Goal: Task Accomplishment & Management: Manage account settings

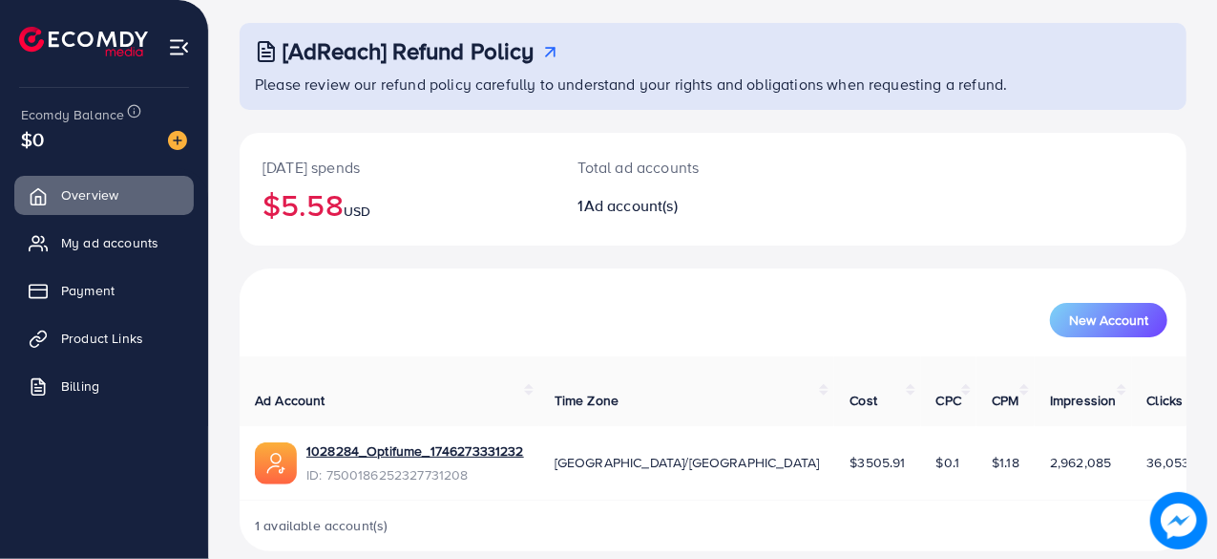
scroll to position [97, 0]
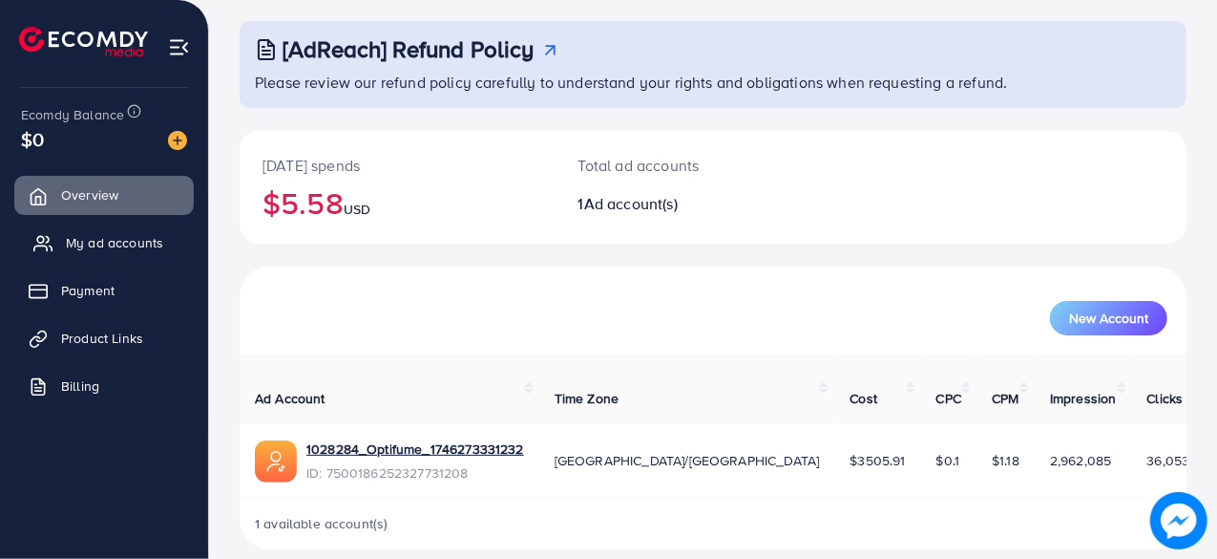
click at [136, 246] on span "My ad accounts" at bounding box center [114, 242] width 97 height 19
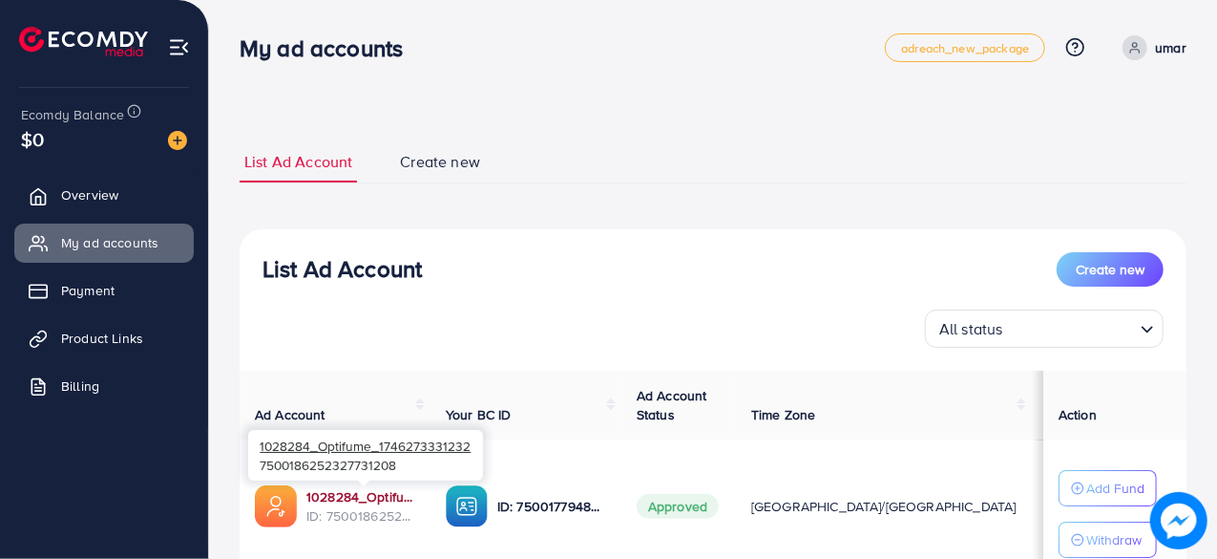
click at [355, 496] on link "1028284_Optifume_1746273331232" at bounding box center [360, 496] width 109 height 19
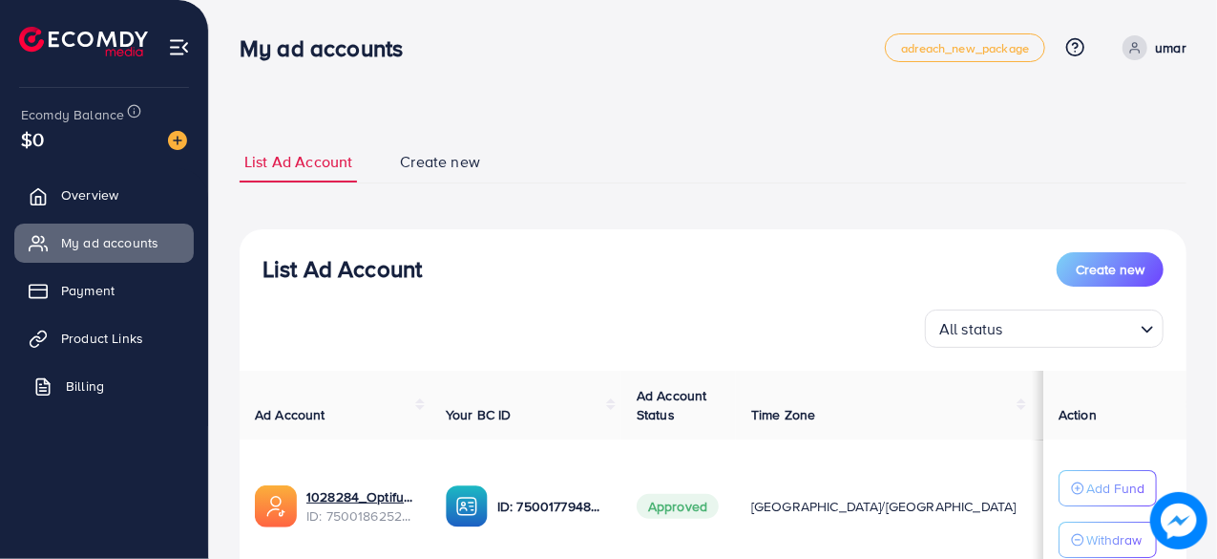
click at [82, 380] on span "Billing" at bounding box center [85, 385] width 38 height 19
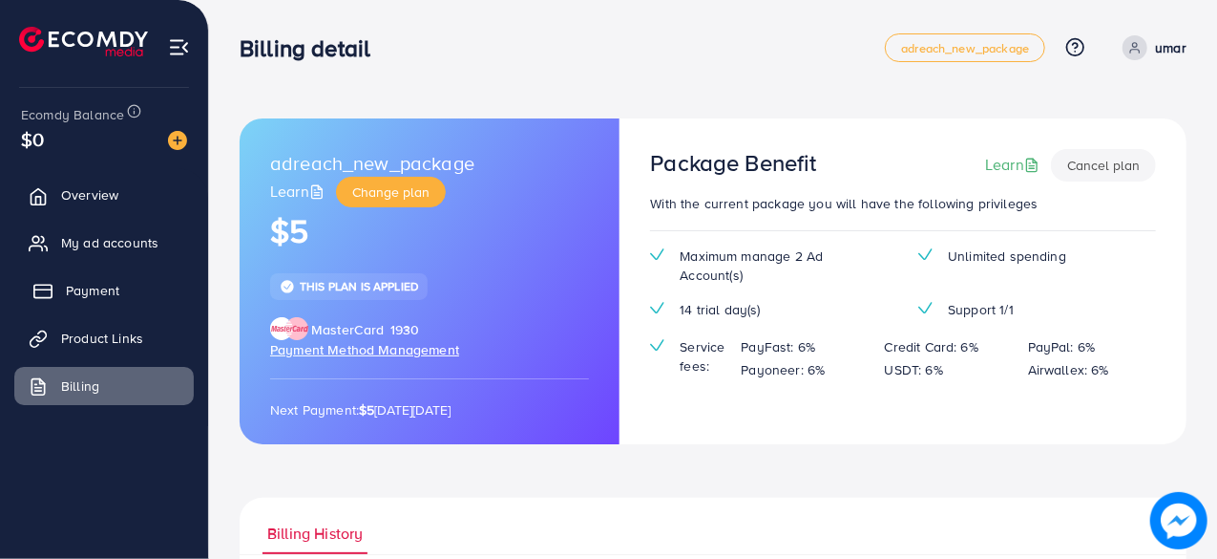
click at [84, 284] on span "Payment" at bounding box center [92, 290] width 53 height 19
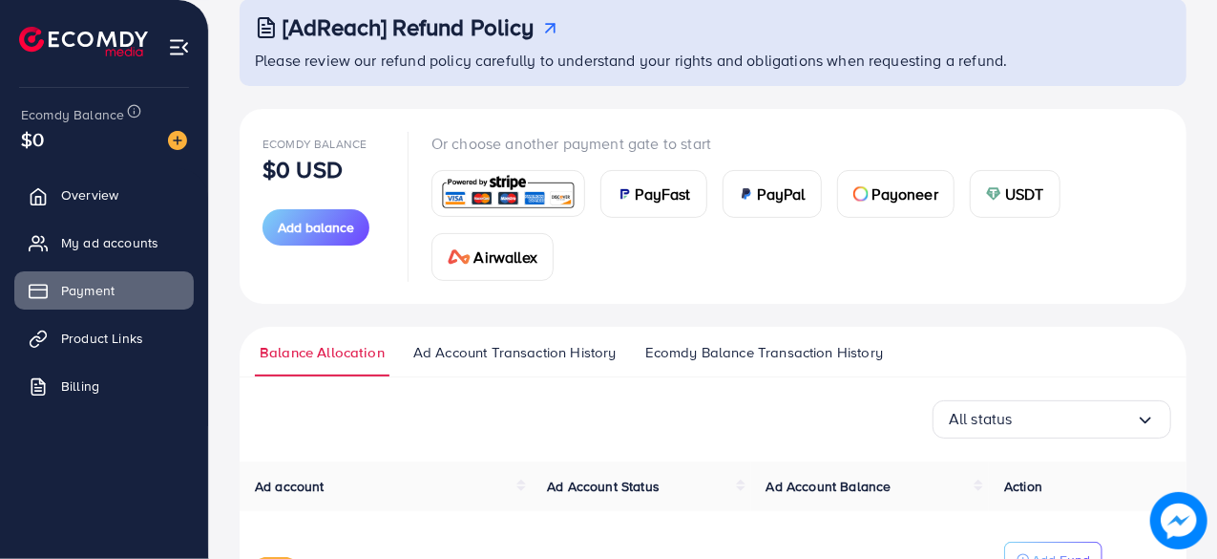
scroll to position [283, 0]
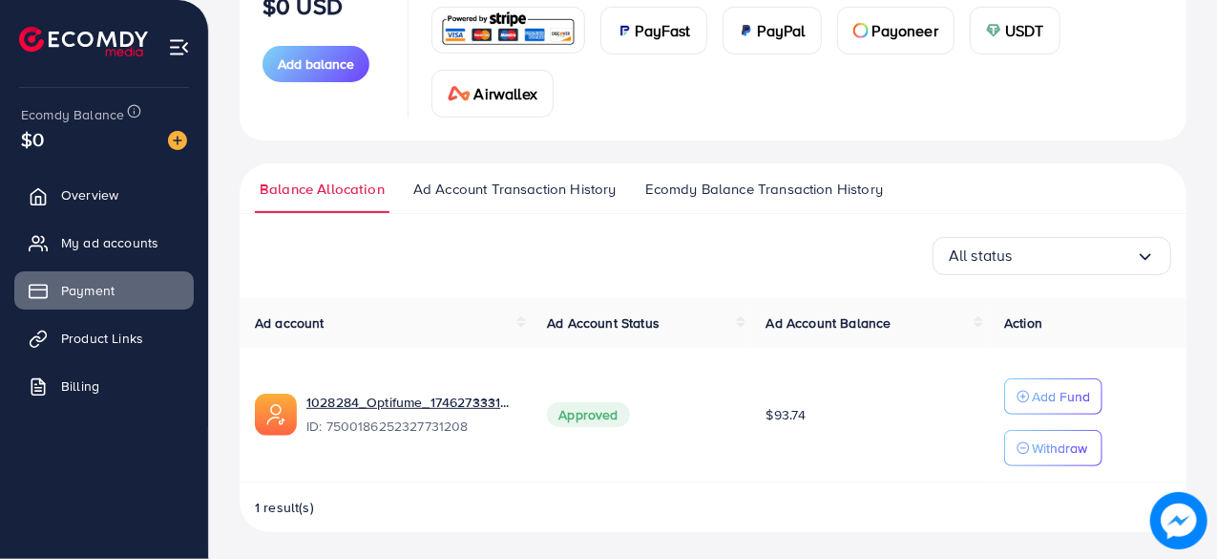
click at [813, 179] on span "Ecomdy Balance Transaction History" at bounding box center [764, 189] width 238 height 21
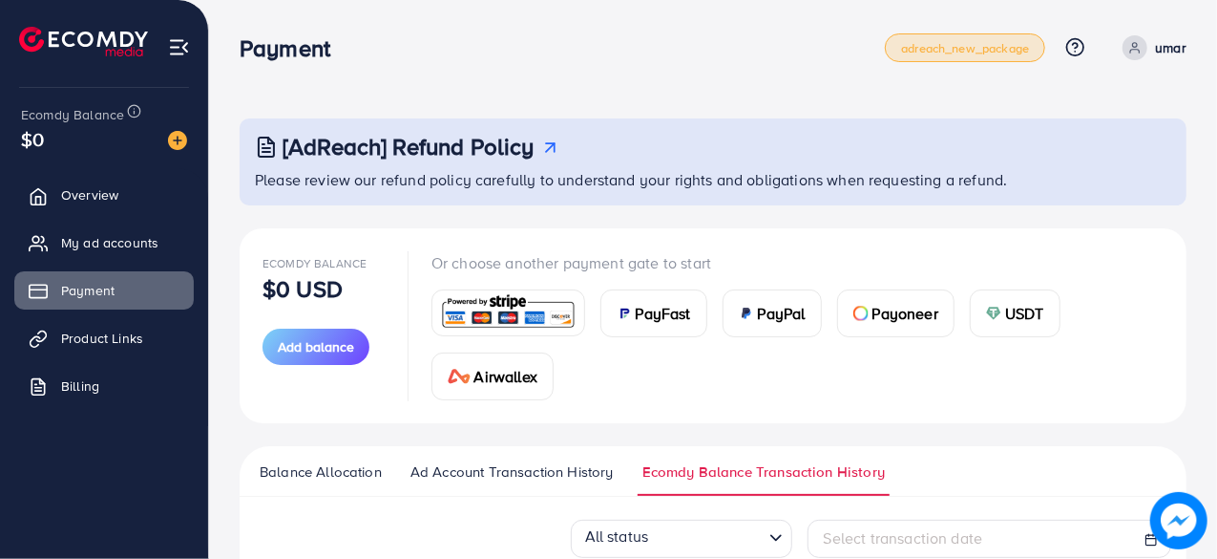
click at [1005, 44] on span "adreach_new_package" at bounding box center [965, 48] width 128 height 12
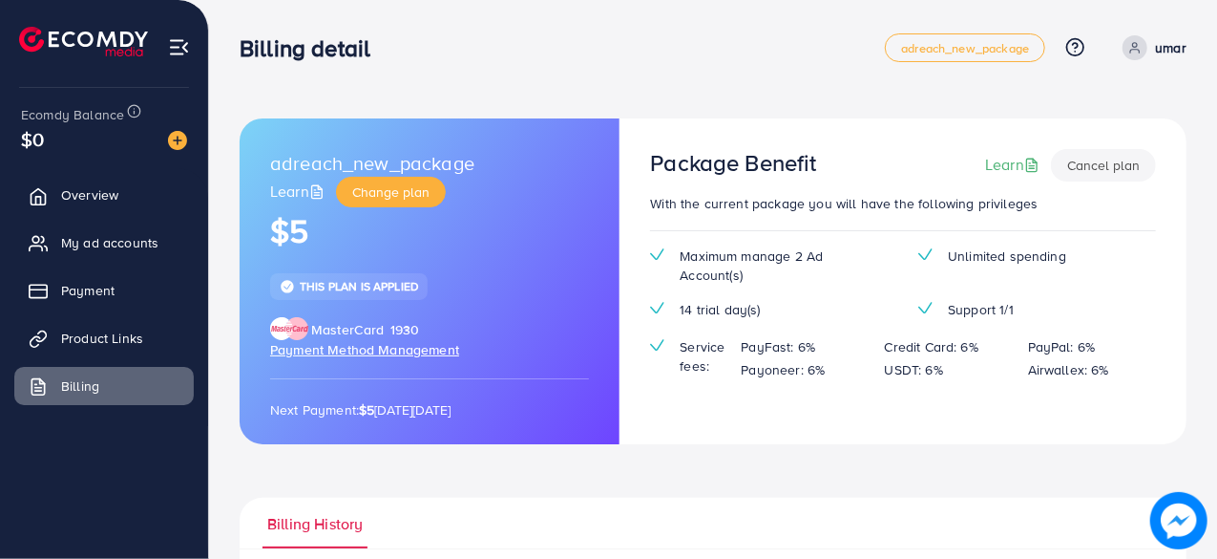
click at [342, 349] on span "Payment Method Management" at bounding box center [364, 349] width 189 height 19
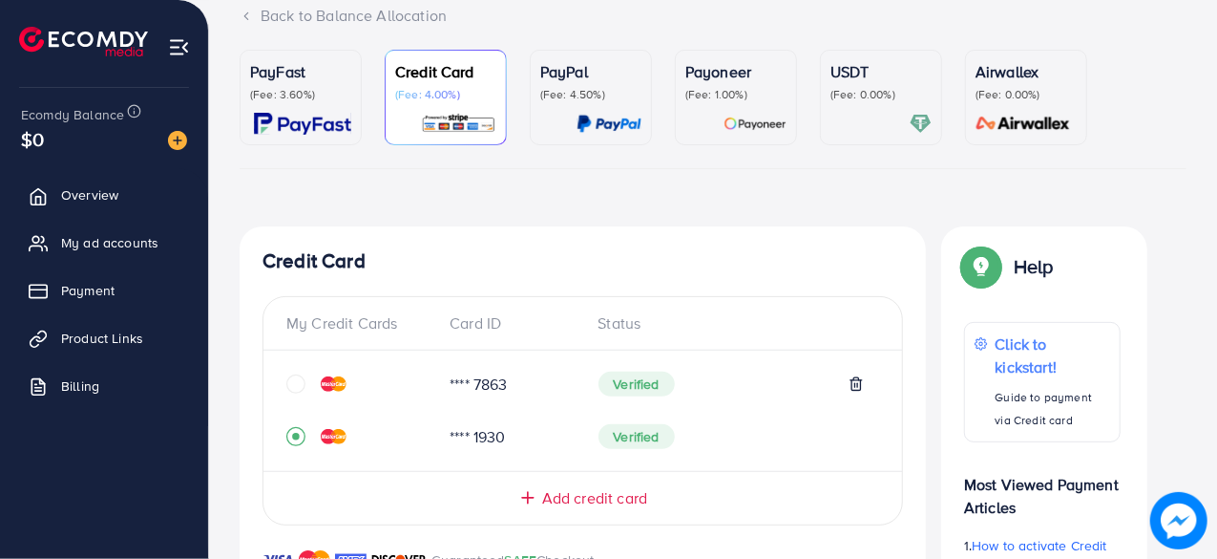
scroll to position [126, 0]
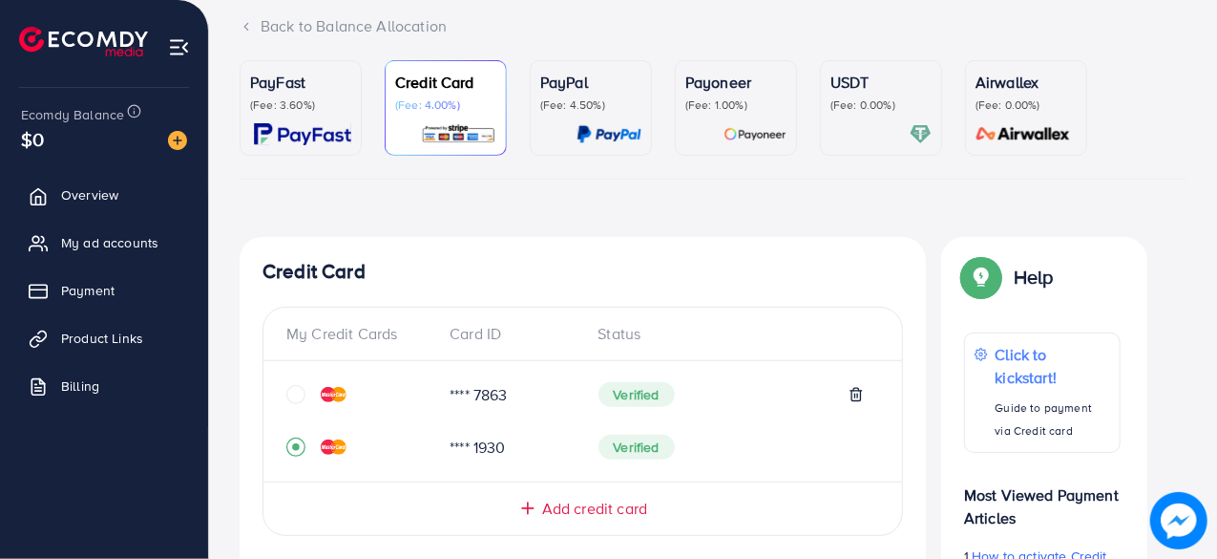
click at [292, 394] on icon "circle" at bounding box center [295, 394] width 19 height 19
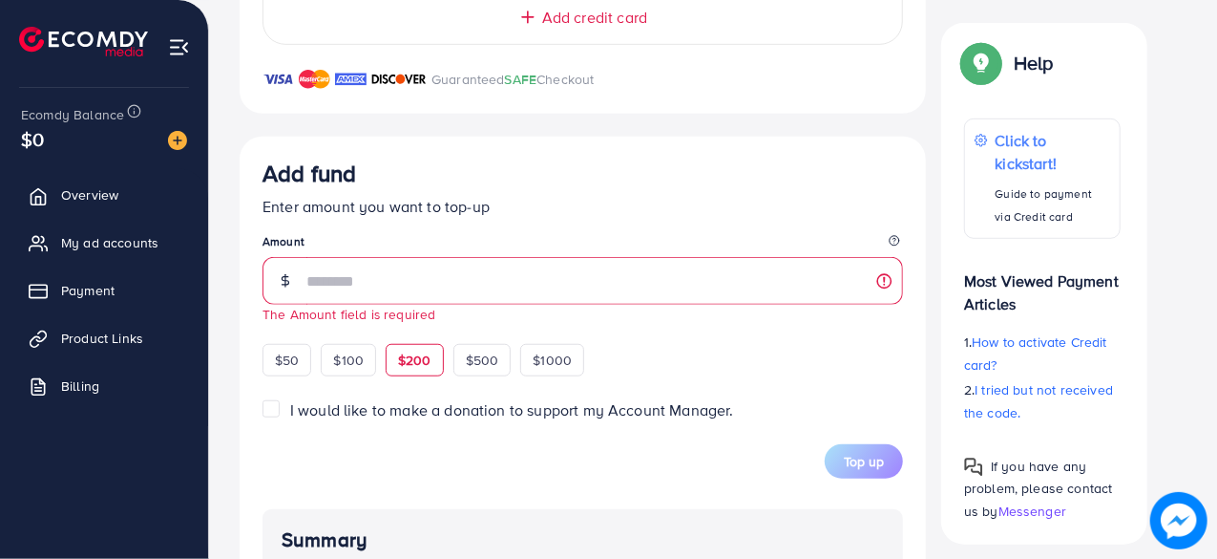
click at [416, 339] on div "$50 $100 $200 $500 $1000" at bounding box center [458, 357] width 391 height 37
click at [418, 354] on span "$200" at bounding box center [414, 359] width 33 height 19
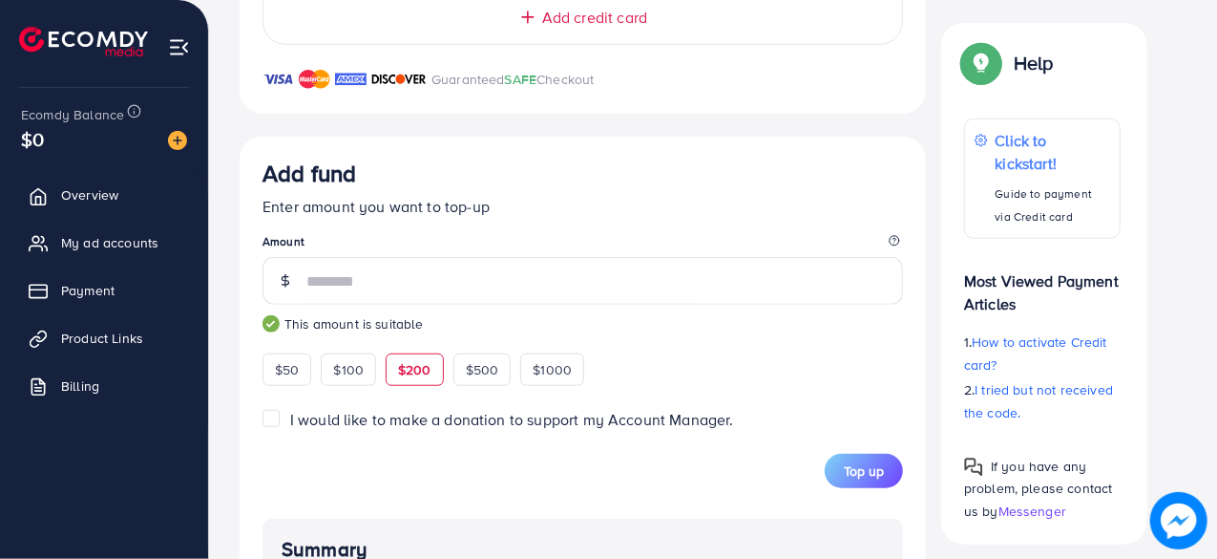
type input "***"
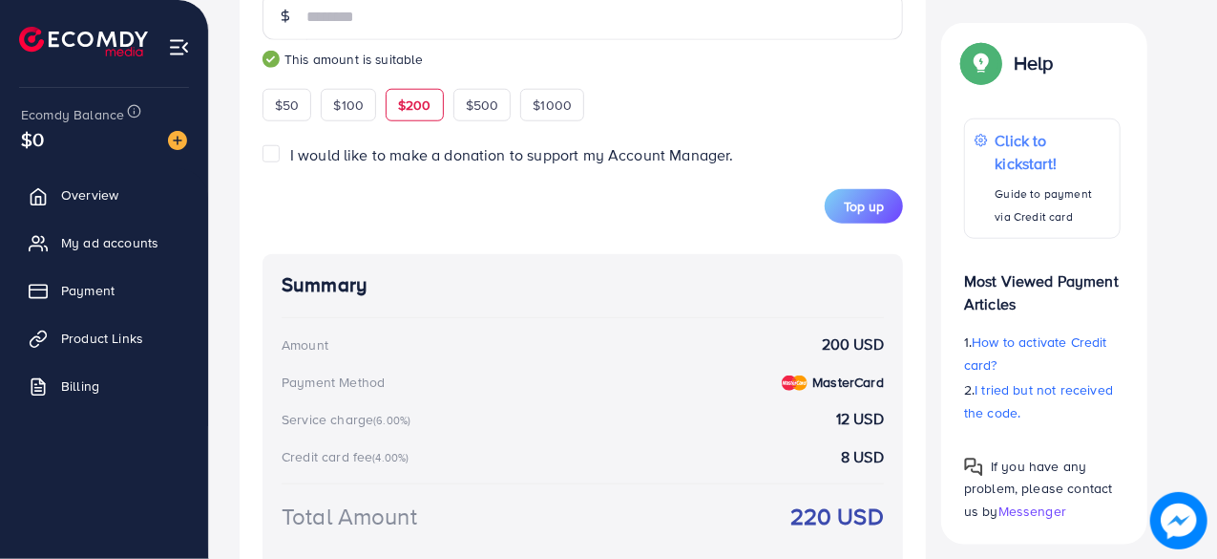
scroll to position [887, 0]
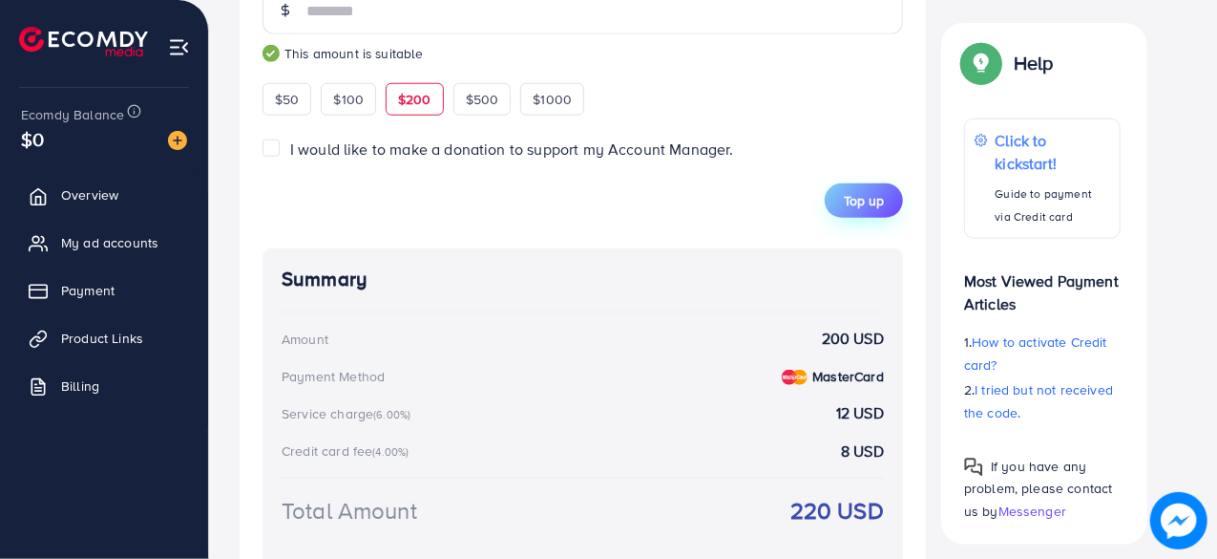
click at [864, 198] on span "Top up" at bounding box center [864, 200] width 40 height 19
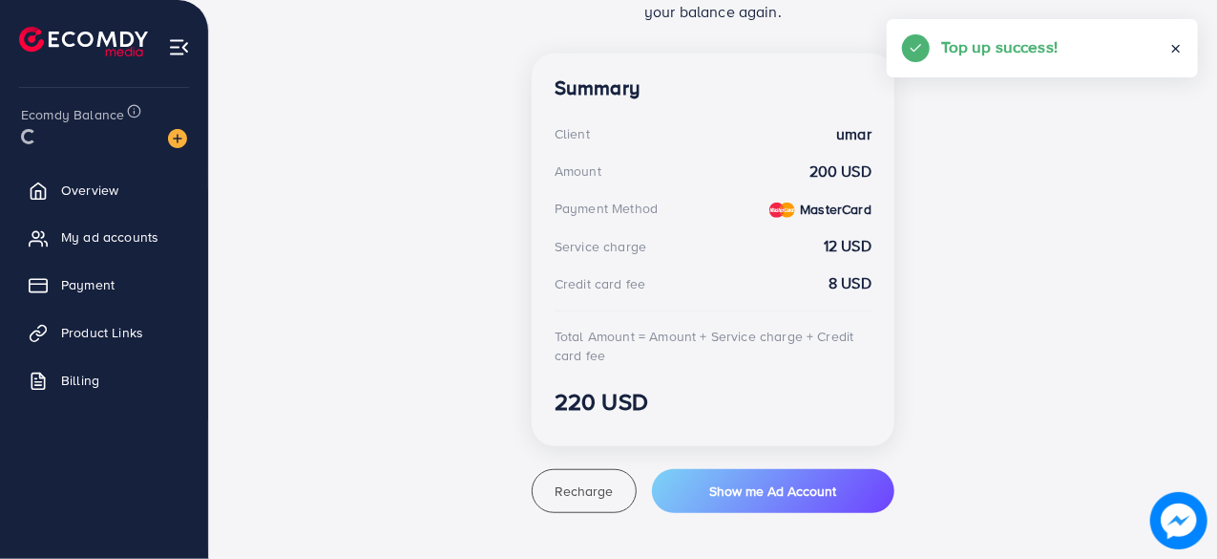
scroll to position [501, 0]
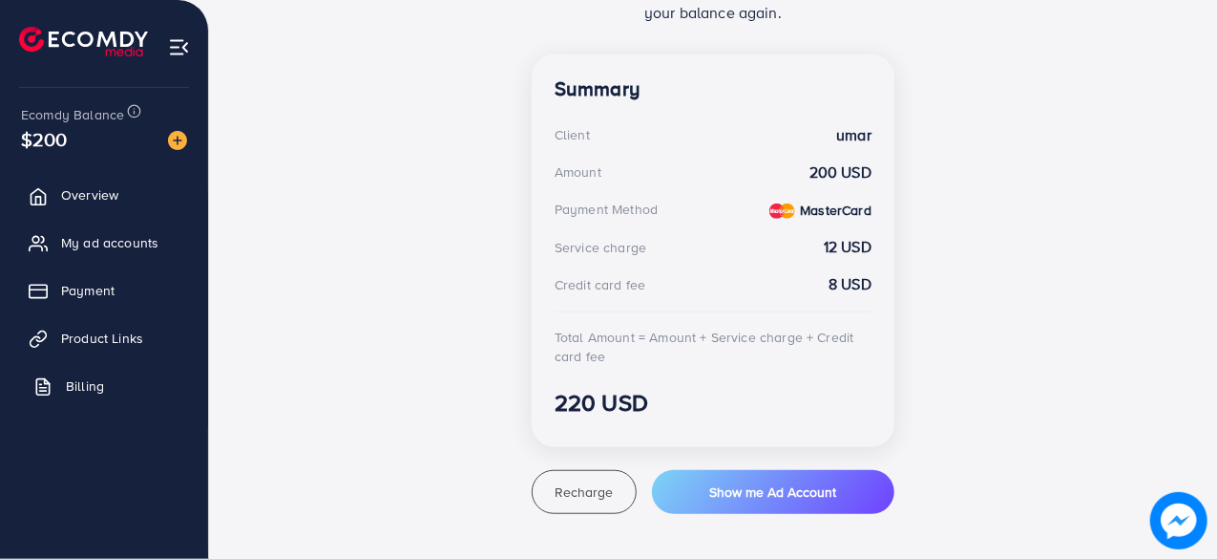
click at [76, 379] on span "Billing" at bounding box center [85, 385] width 38 height 19
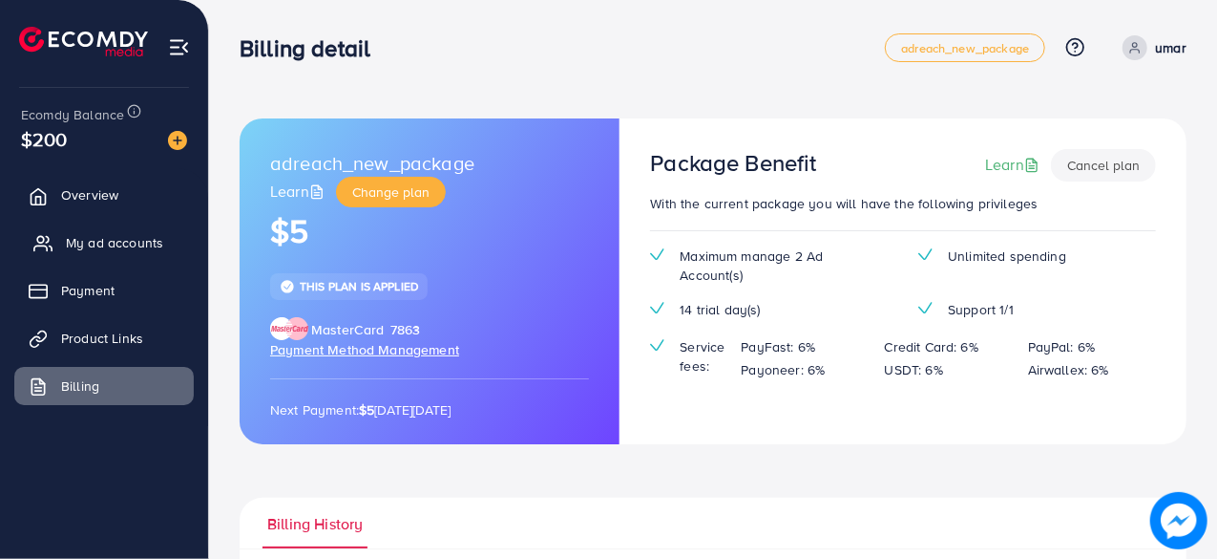
click at [108, 240] on span "My ad accounts" at bounding box center [114, 242] width 97 height 19
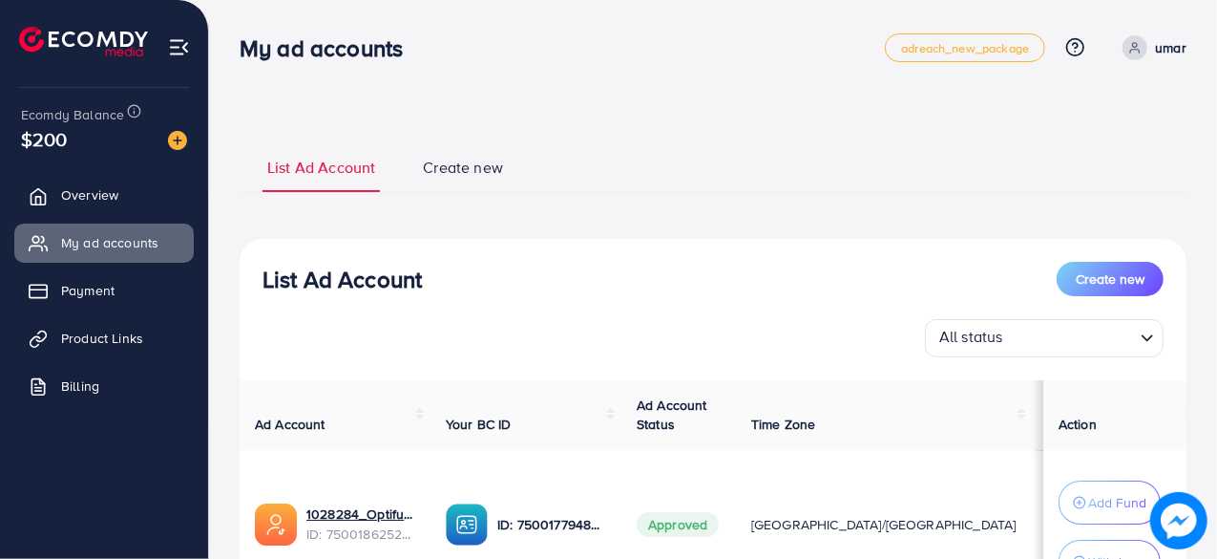
scroll to position [176, 0]
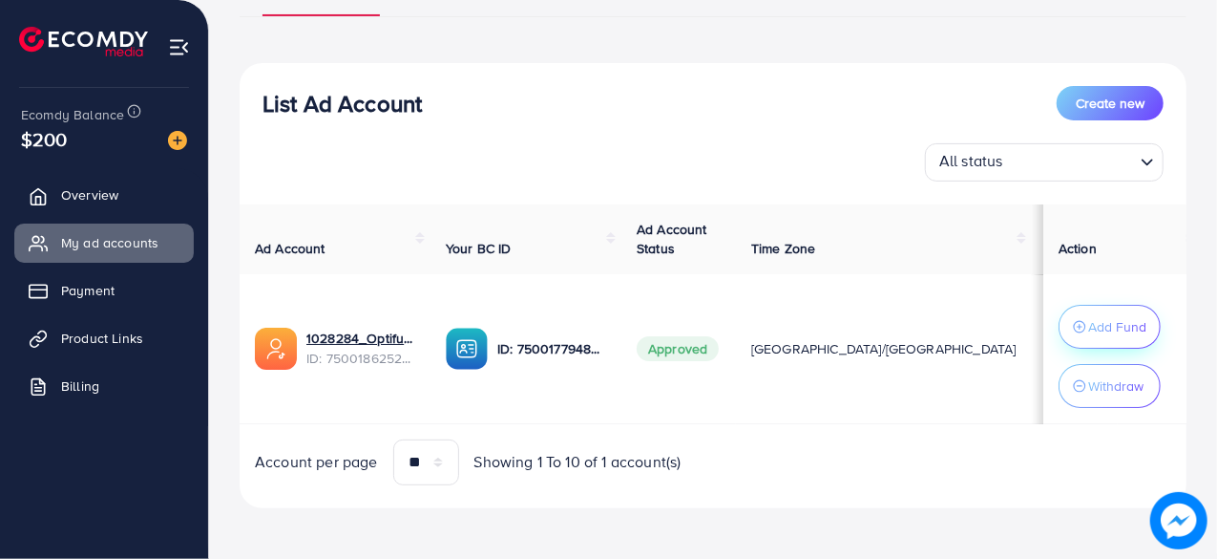
click at [1101, 326] on p "Add Fund" at bounding box center [1117, 326] width 58 height 23
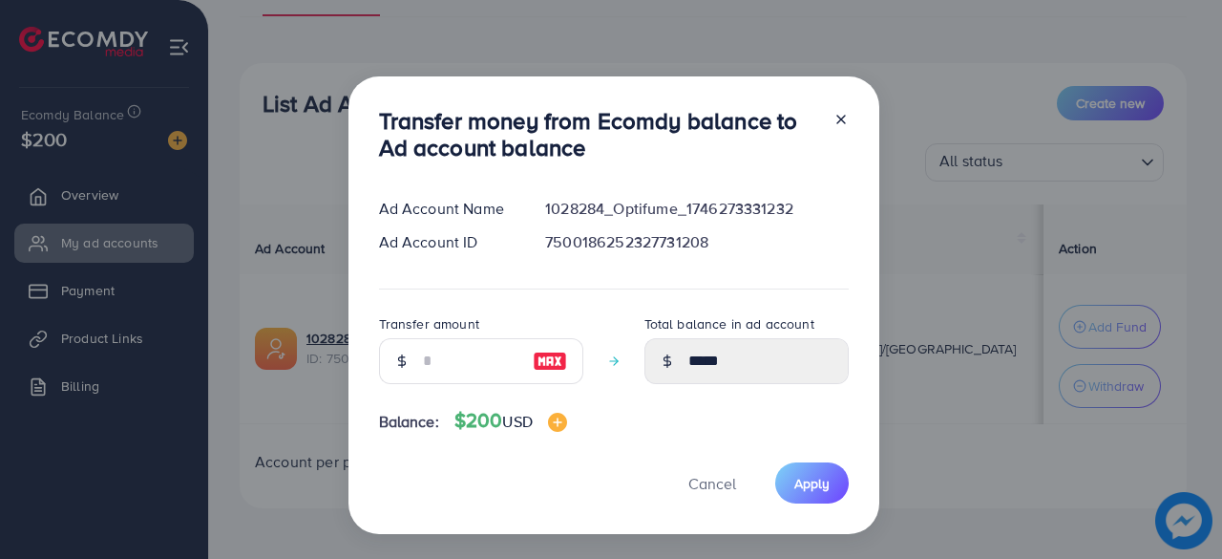
click at [548, 357] on img at bounding box center [550, 360] width 34 height 23
type input "***"
type input "******"
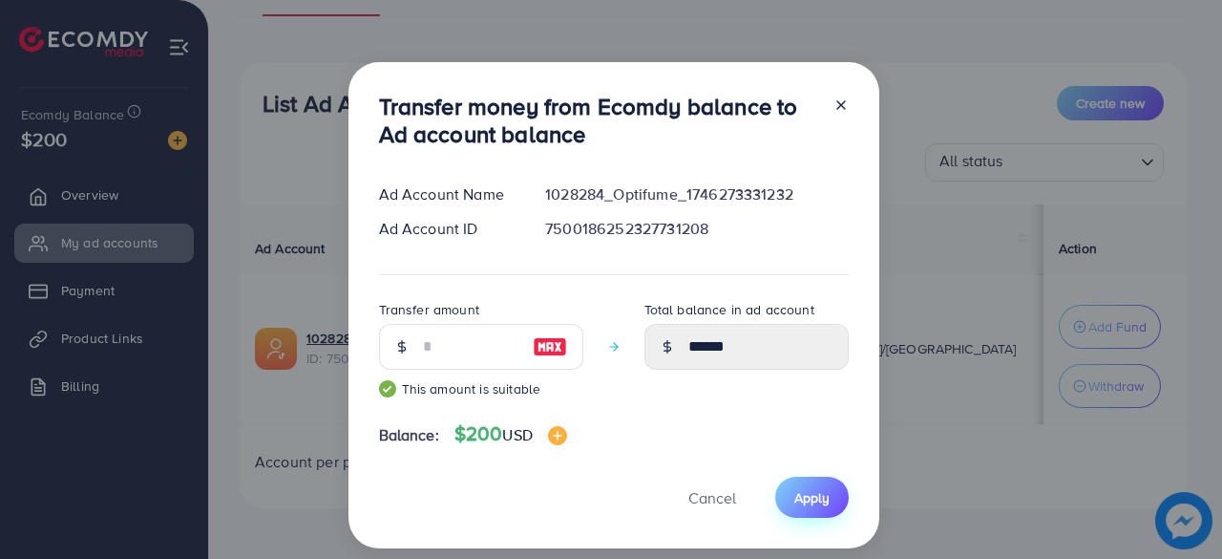
click at [816, 496] on span "Apply" at bounding box center [811, 497] width 35 height 19
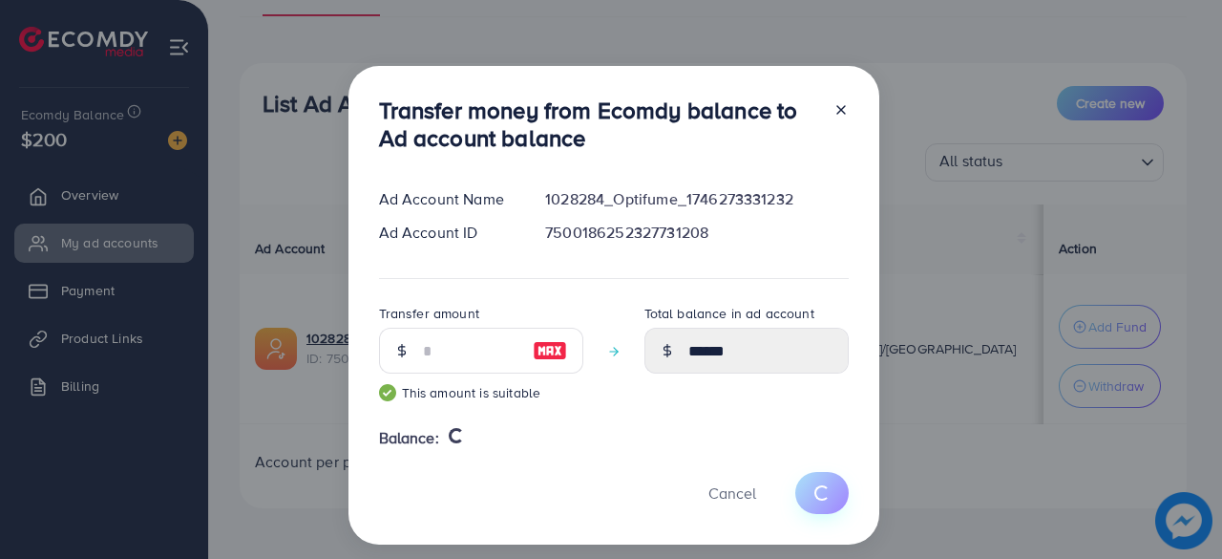
type input "*****"
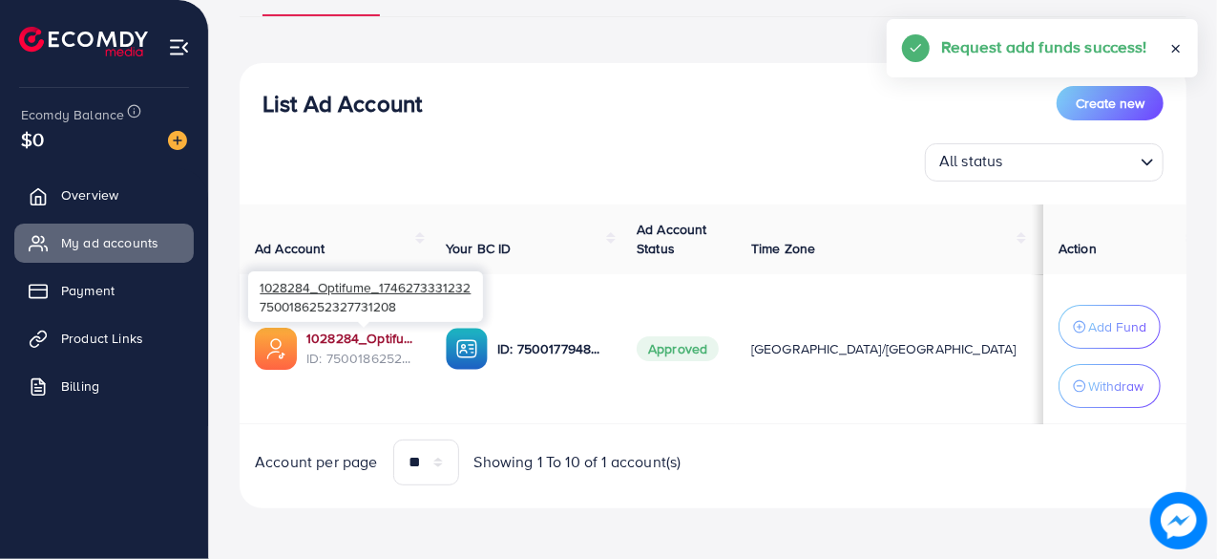
click at [366, 335] on link "1028284_Optifume_1746273331232" at bounding box center [360, 337] width 109 height 19
click at [334, 332] on link "1028284_Optifume_1746273331232" at bounding box center [360, 337] width 109 height 19
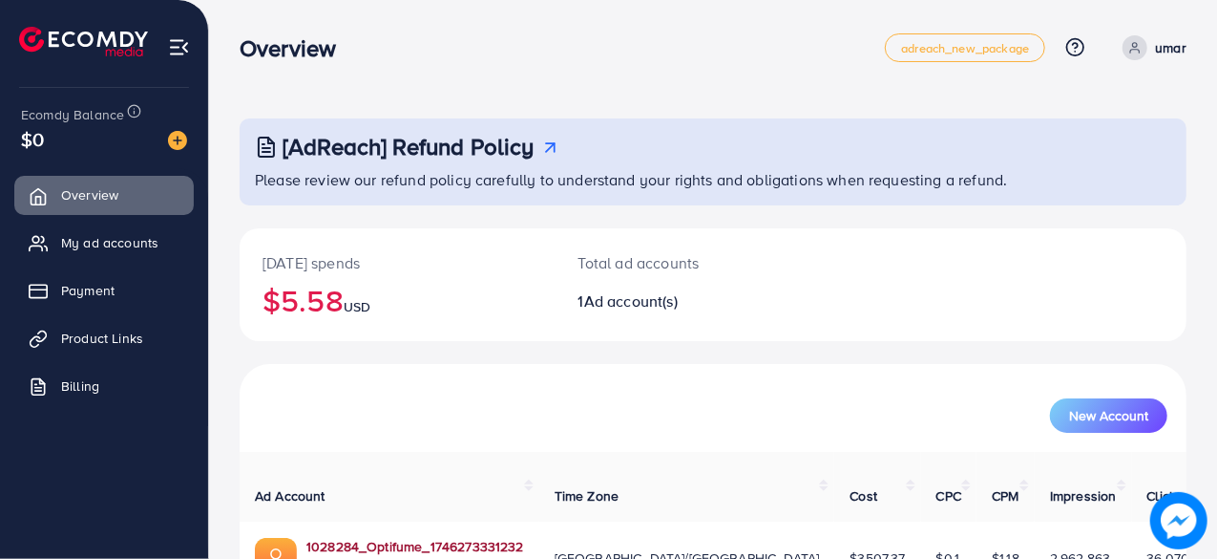
click at [454, 537] on link "1028284_Optifume_1746273331232" at bounding box center [415, 546] width 218 height 19
